Goal: Find specific page/section: Find specific page/section

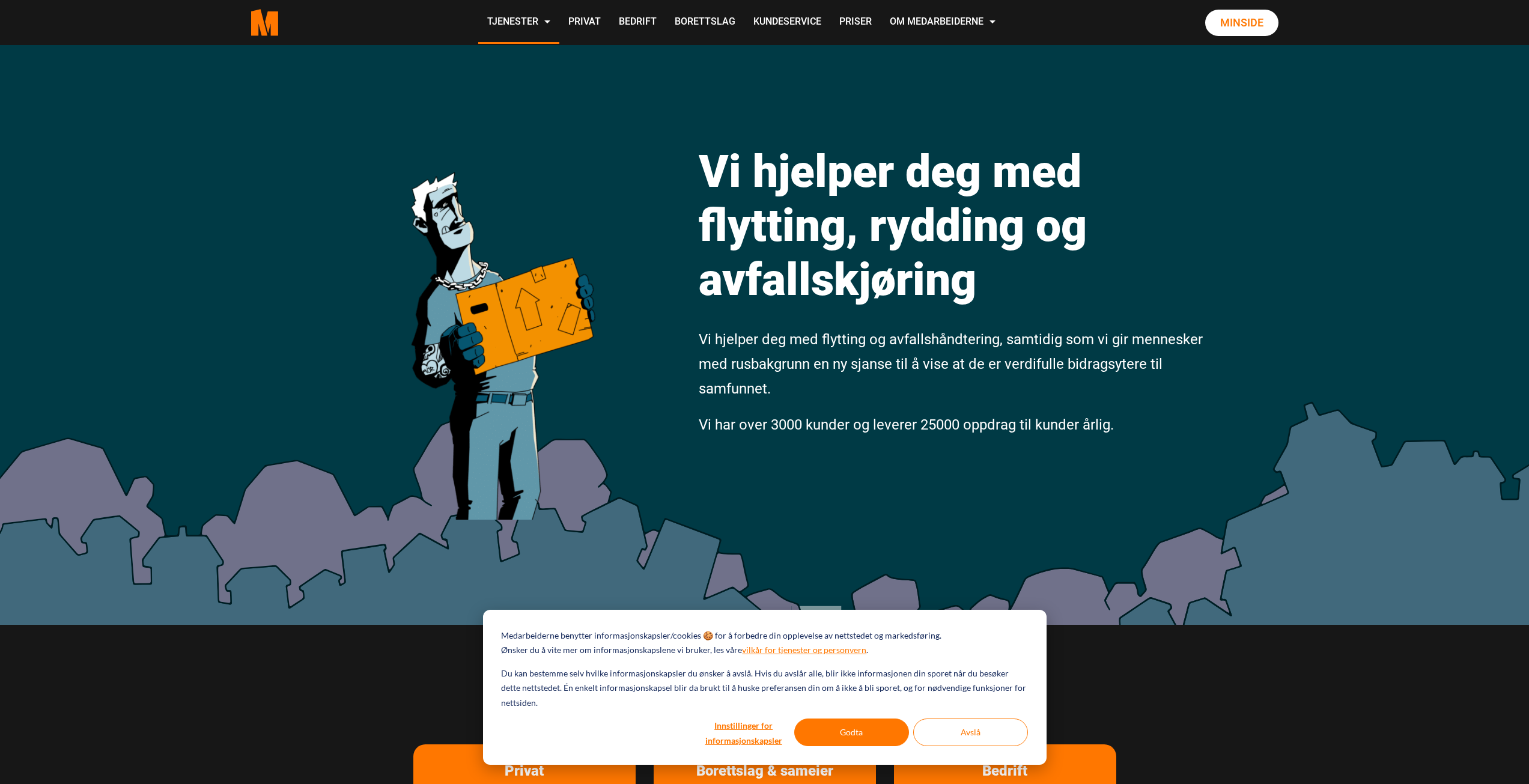
click at [672, 133] on div at bounding box center [651, 134] width 75 height 35
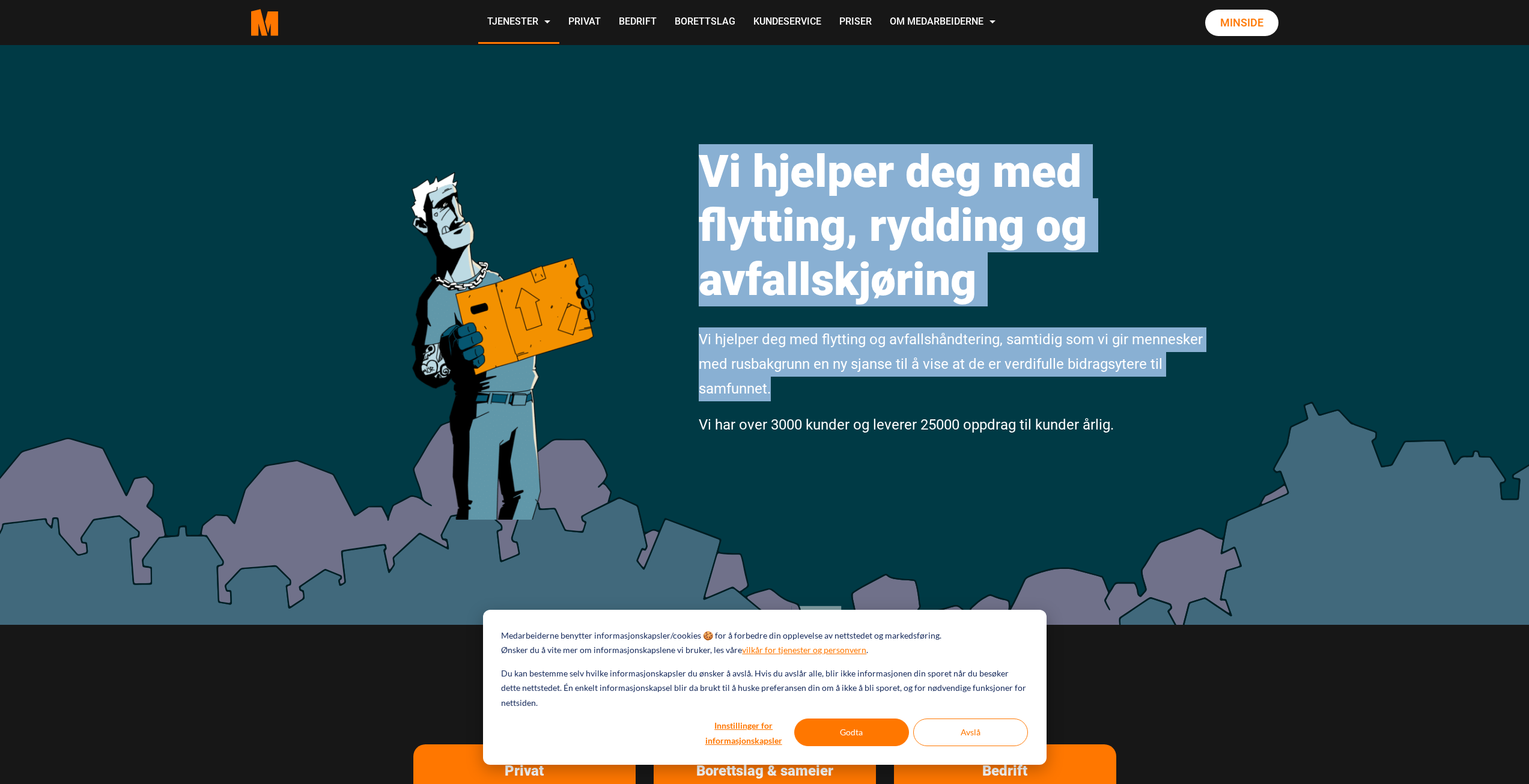
drag, startPoint x: 682, startPoint y: 156, endPoint x: 1093, endPoint y: 400, distance: 478.0
click at [1093, 400] on div "Vi hjelper deg med flytting, rydding og avfallskjøring Vi hjelper deg med flytt…" at bounding box center [764, 335] width 1529 height 580
click at [879, 729] on button "Godta" at bounding box center [852, 731] width 115 height 27
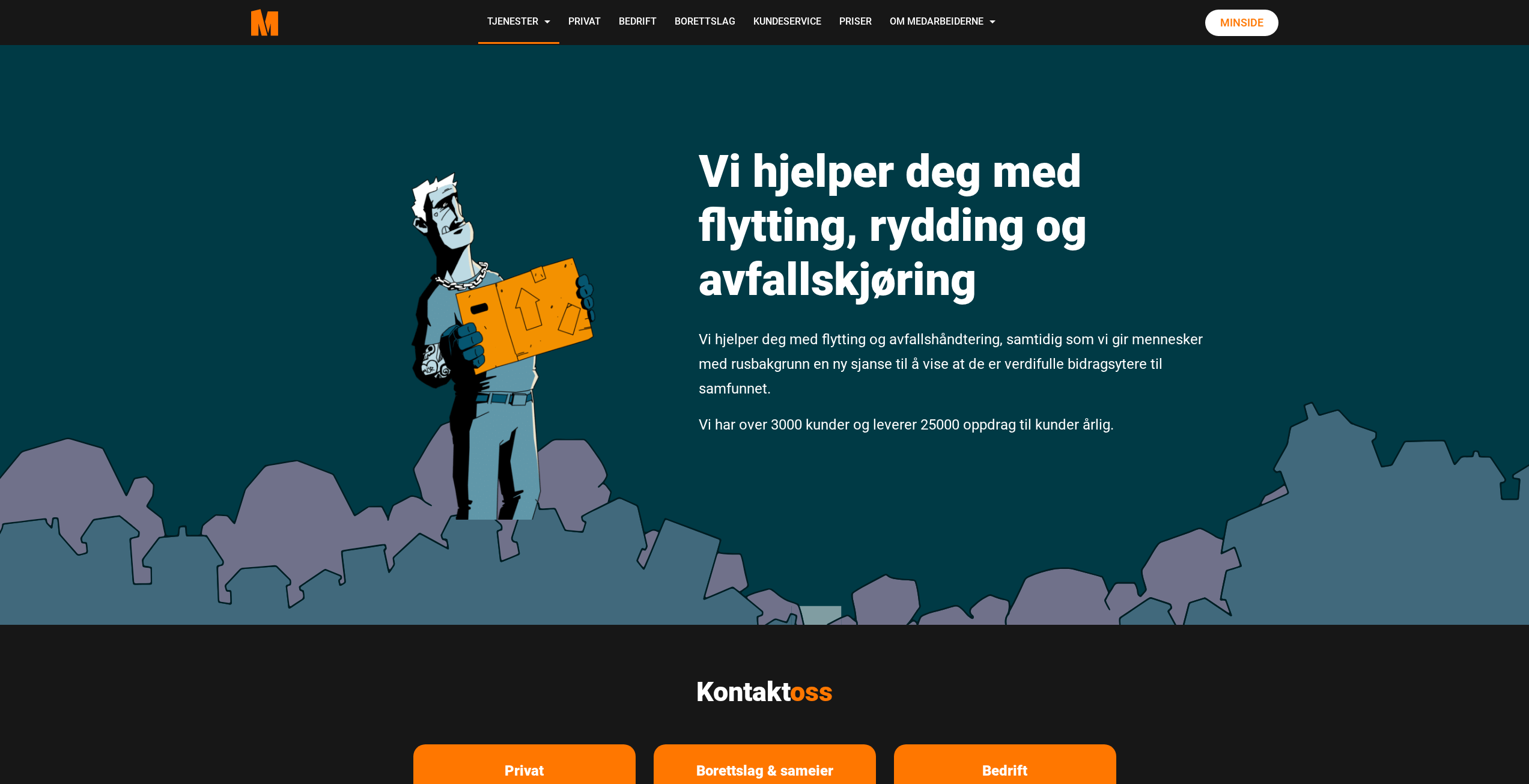
click at [880, 496] on div "Vi hjelper deg med flytting, rydding og avfallskjøring Vi hjelper deg med flytt…" at bounding box center [764, 335] width 1529 height 580
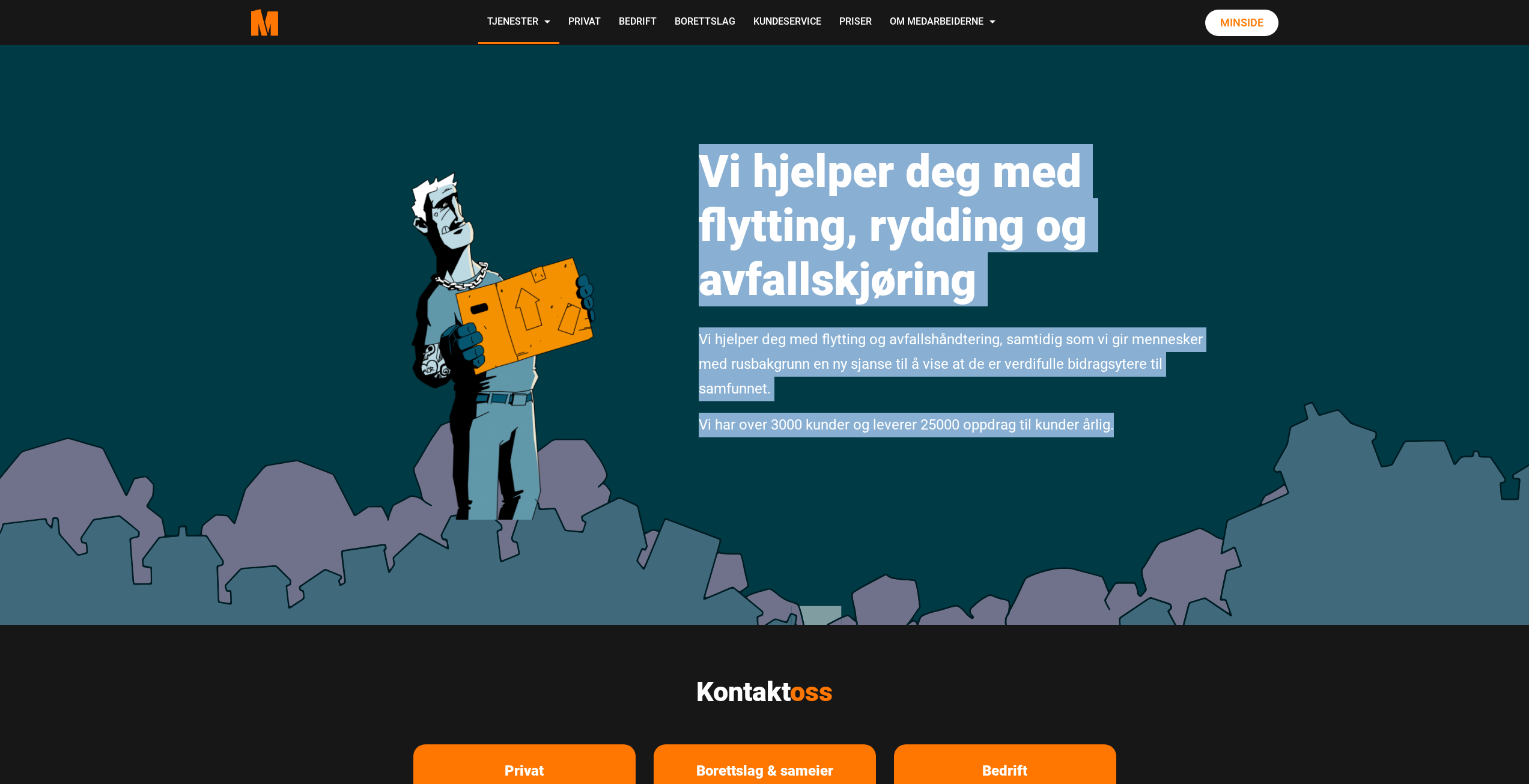
drag, startPoint x: 1073, startPoint y: 430, endPoint x: 1150, endPoint y: 445, distance: 78.4
click at [1150, 445] on div "Vi hjelper deg med flytting, rydding og avfallskjøring Vi hjelper deg med flytt…" at bounding box center [764, 335] width 1529 height 580
click at [1150, 445] on div "Vi hjelper deg med flytting, rydding og avfallskjøring Vi hjelper deg med flytt…" at bounding box center [953, 282] width 526 height 332
drag, startPoint x: 1132, startPoint y: 439, endPoint x: 688, endPoint y: 206, distance: 501.4
click at [688, 206] on div "Vi hjelper deg med flytting, rydding og avfallskjøring Vi hjelper deg med flytt…" at bounding box center [764, 335] width 1529 height 580
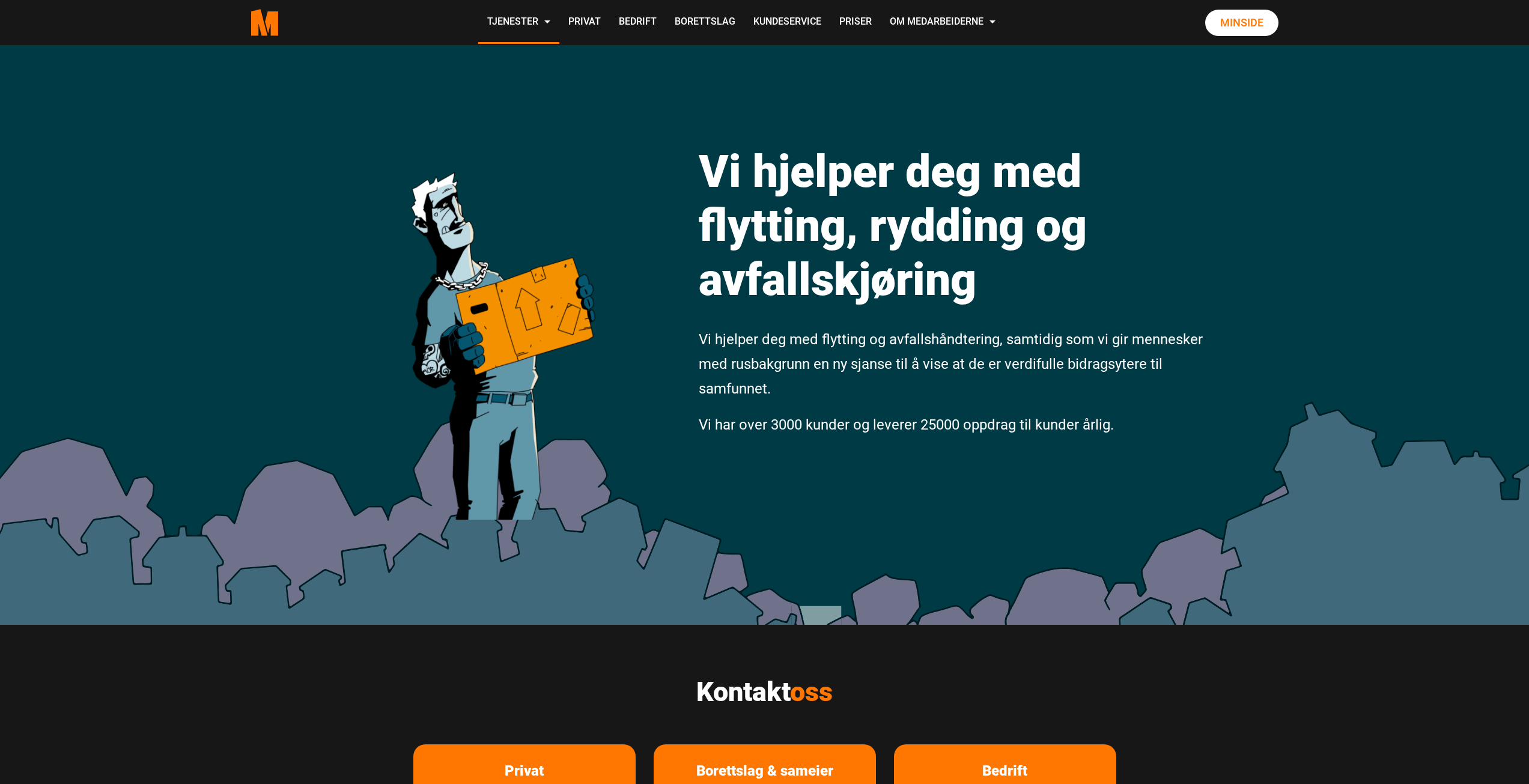
click at [679, 400] on div "Vi hjelper deg med flytting, rydding og avfallskjøring Vi hjelper deg med flytt…" at bounding box center [764, 335] width 1529 height 580
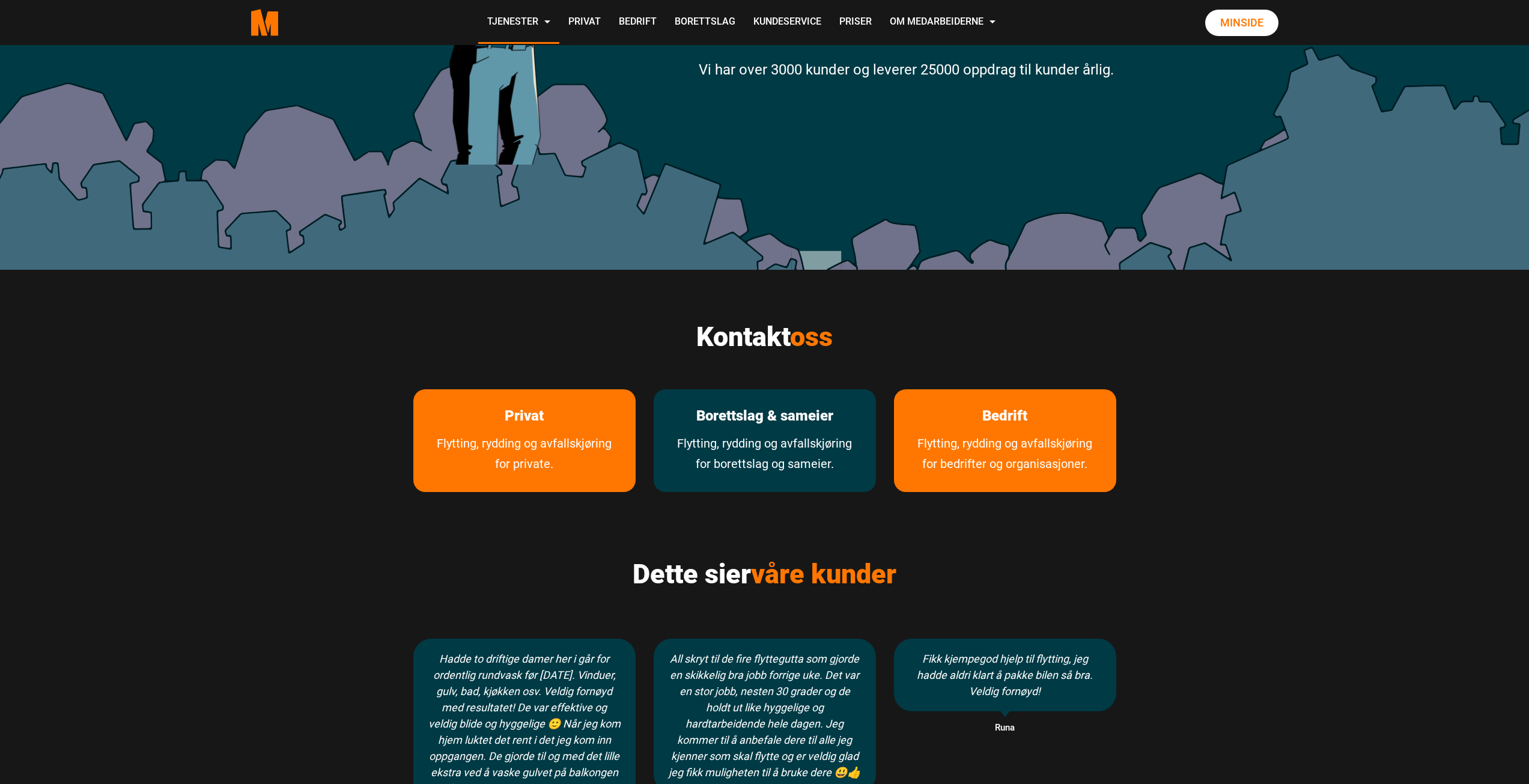
scroll to position [360, 0]
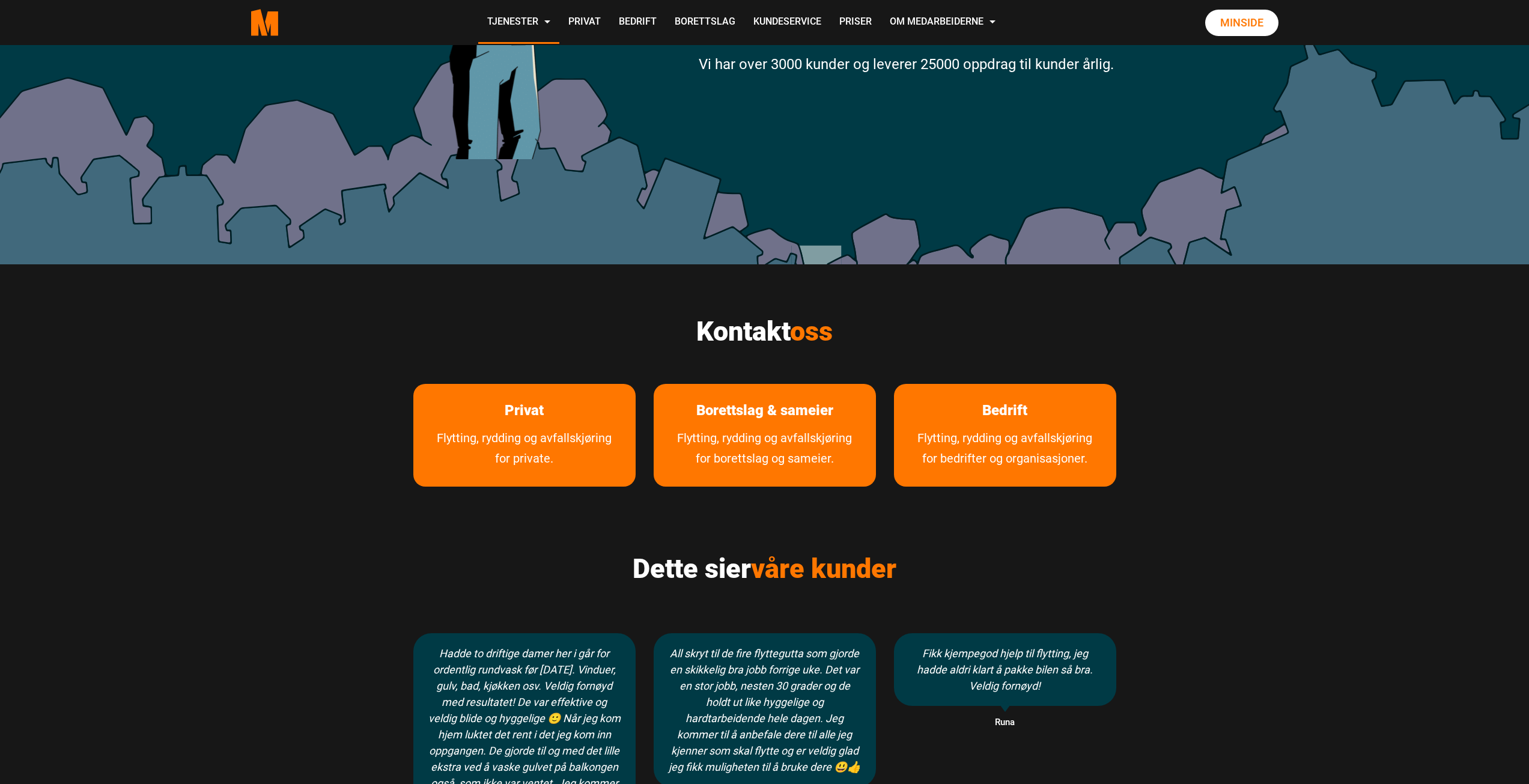
click at [671, 337] on h2 "Kontakt oss" at bounding box center [765, 331] width 703 height 32
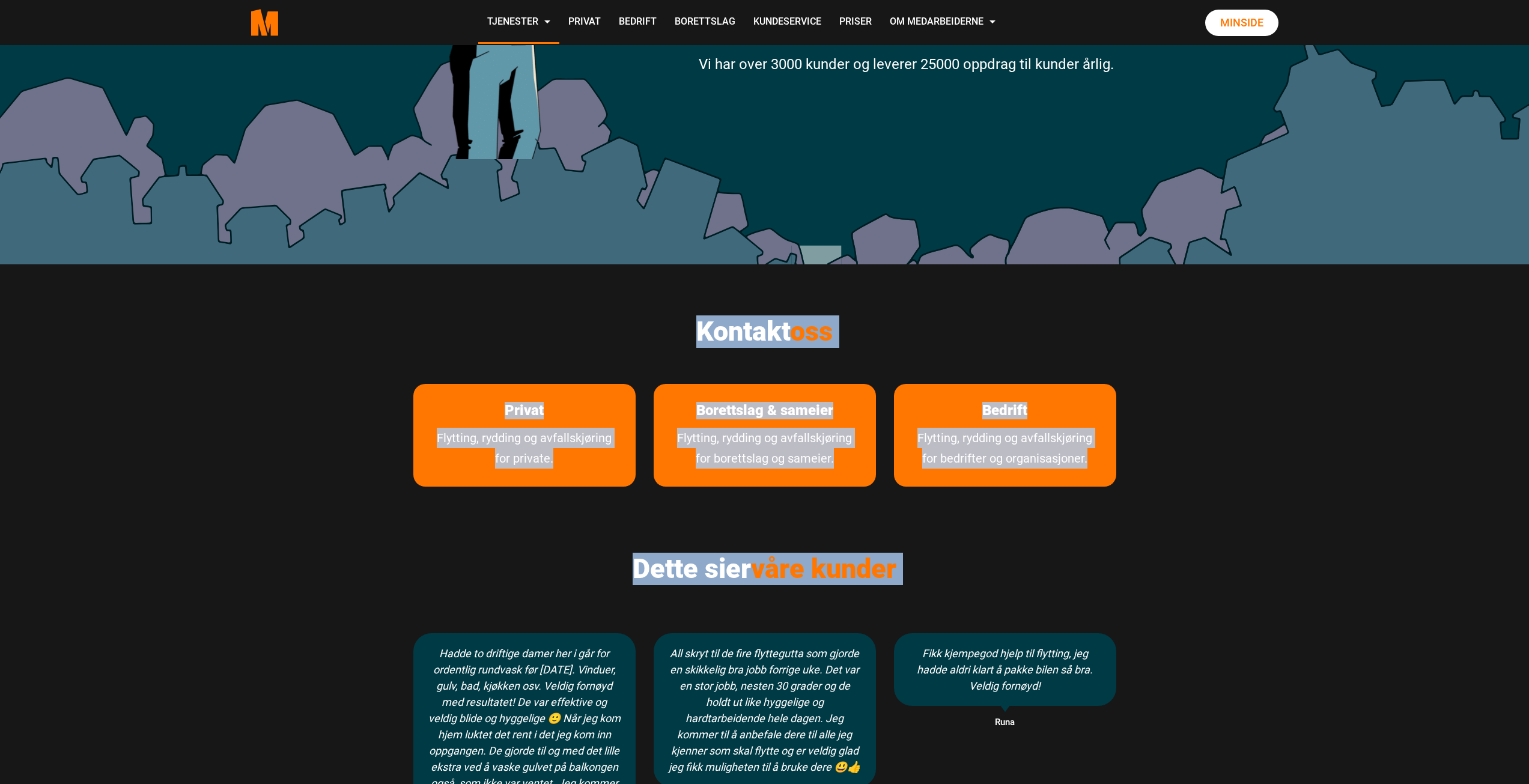
drag, startPoint x: 671, startPoint y: 337, endPoint x: 930, endPoint y: 580, distance: 355.1
click at [930, 579] on h2 "Dette sier våre kunder" at bounding box center [765, 568] width 703 height 32
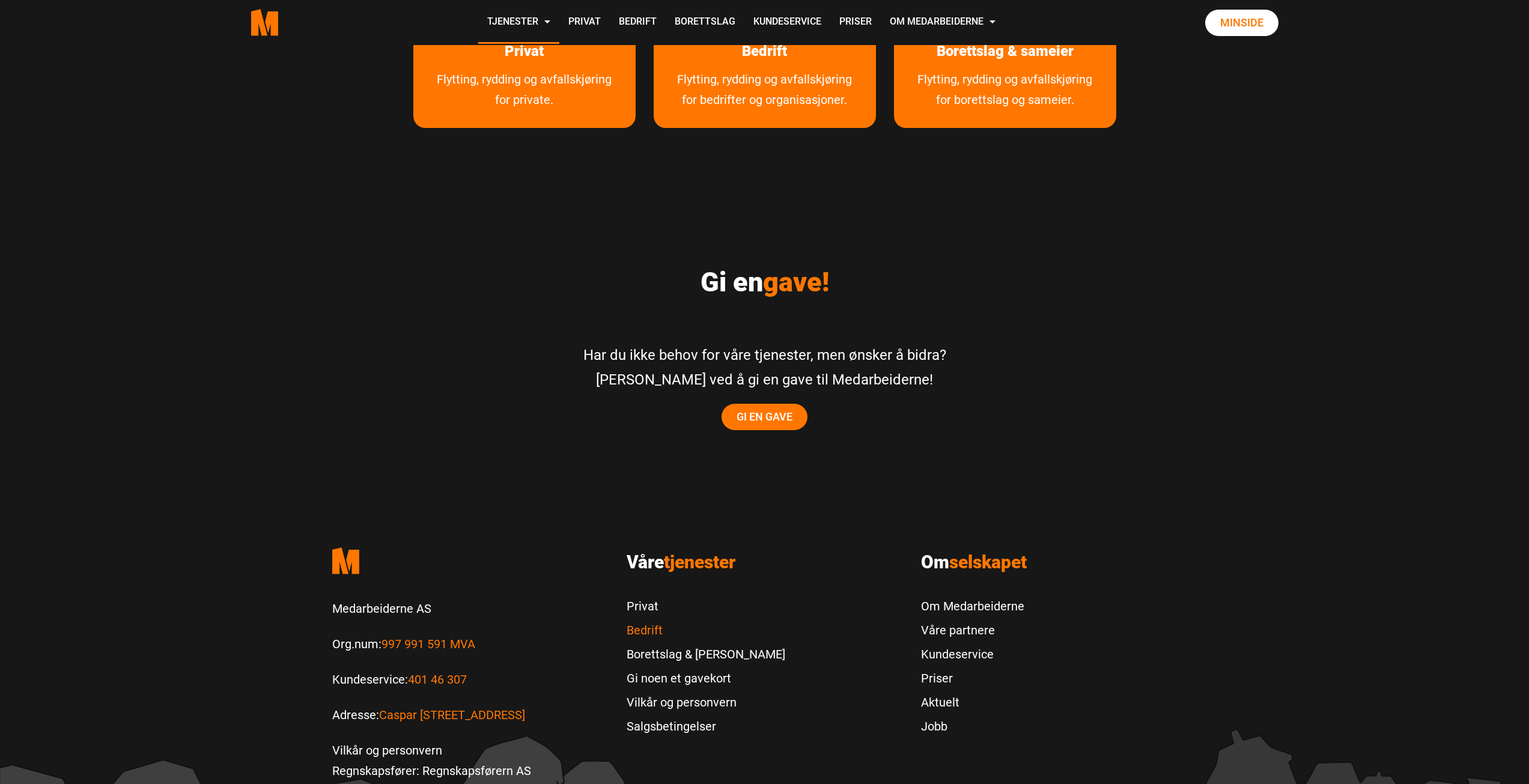
scroll to position [2335, 0]
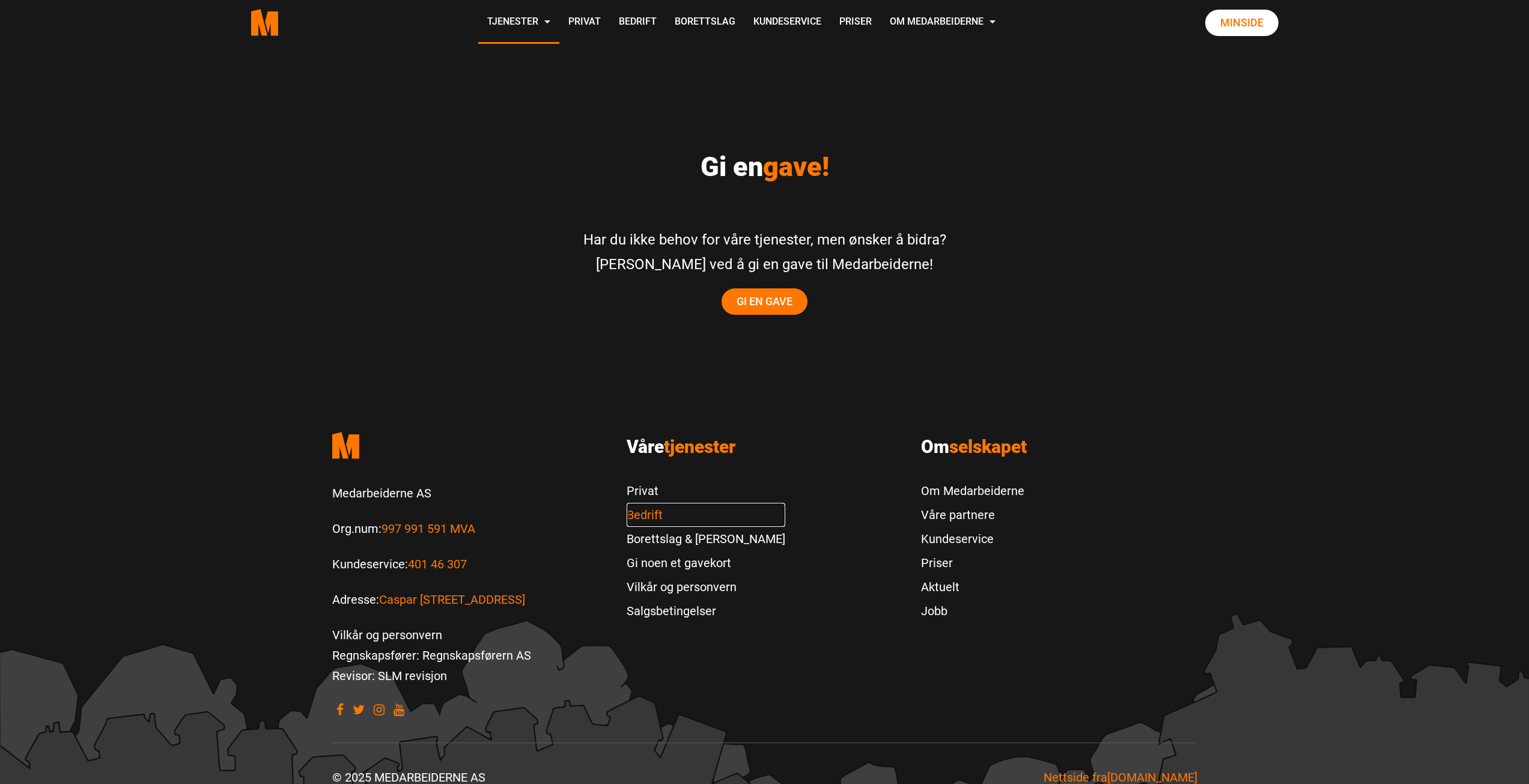
click at [668, 503] on link "Bedrift" at bounding box center [706, 515] width 159 height 24
